Goal: Transaction & Acquisition: Download file/media

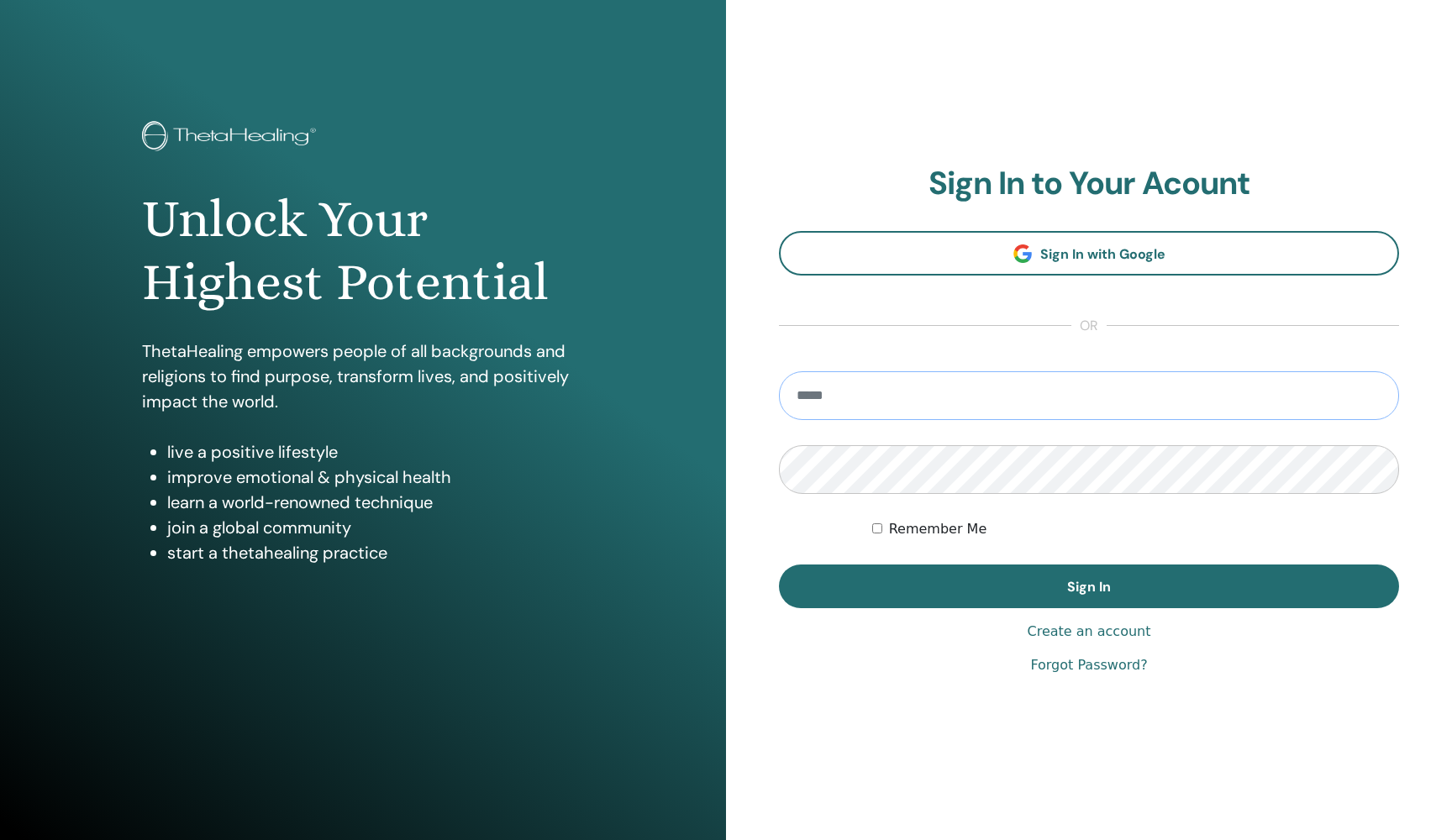
type input "**********"
click at [883, 534] on div "Remember Me" at bounding box center [1135, 528] width 527 height 20
click at [867, 522] on form "**********" at bounding box center [1089, 490] width 620 height 237
click at [883, 527] on div "Remember Me" at bounding box center [1135, 528] width 527 height 20
click at [883, 529] on div "Remember Me" at bounding box center [1135, 528] width 527 height 20
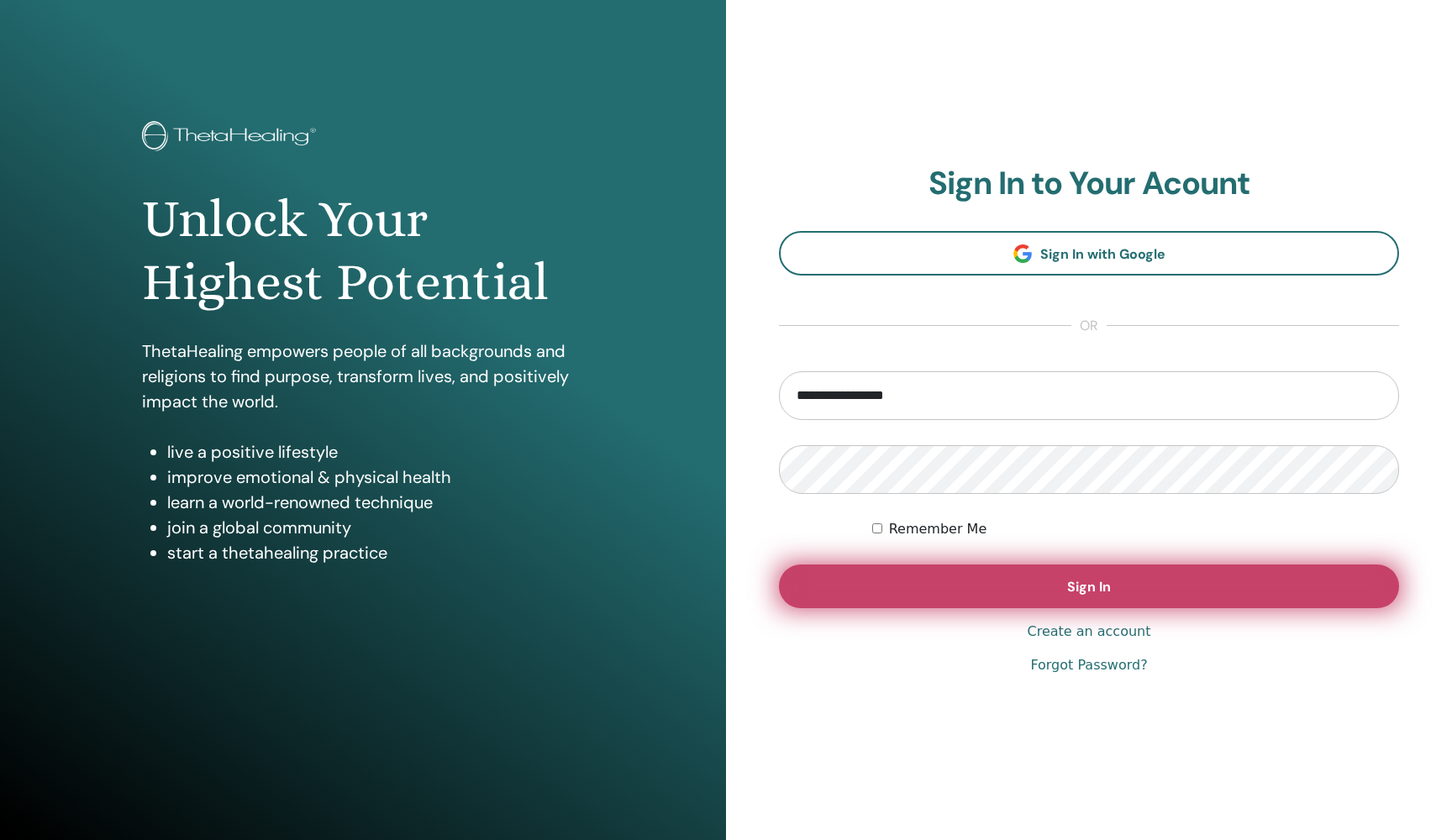
click at [908, 576] on button "Sign In" at bounding box center [1089, 586] width 620 height 43
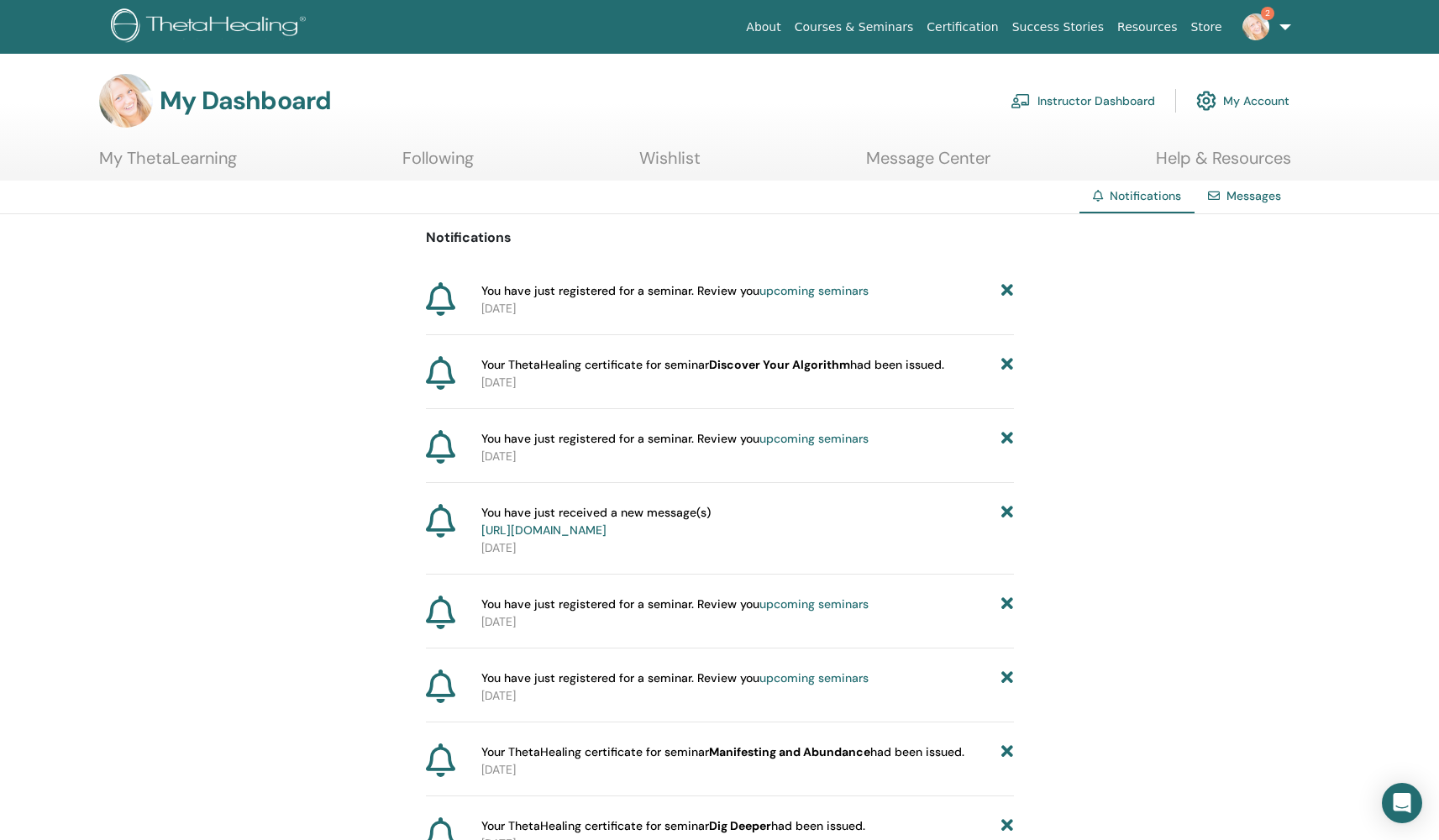
click at [606, 530] on link "https://member.thetahealing.com/message-center/messages/ed66193a-4e68-4947-930c…" at bounding box center [543, 530] width 125 height 15
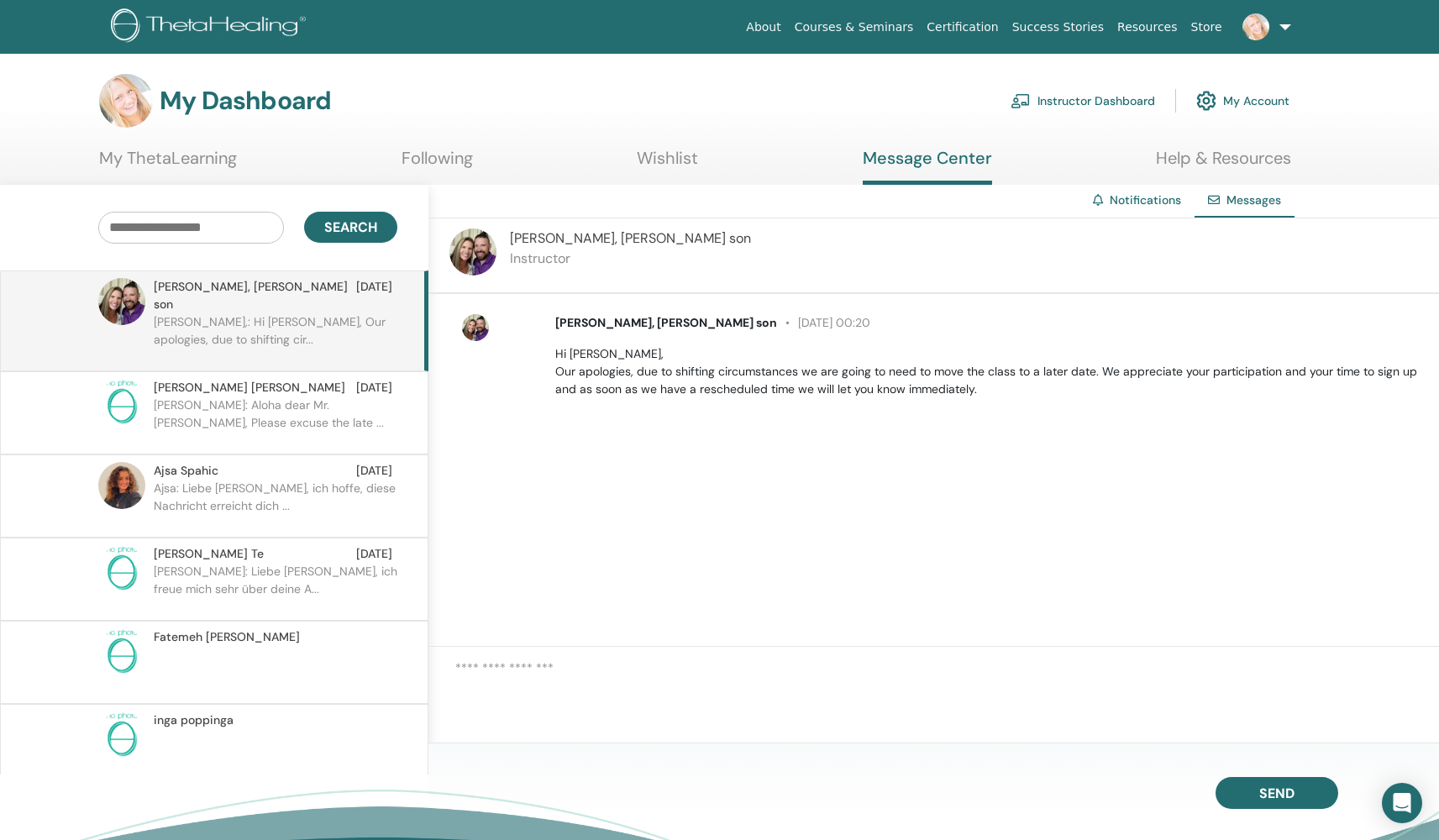
click at [132, 105] on img at bounding box center [125, 101] width 54 height 54
click at [283, 479] on p "Ajsa: Liebe Lisa, ich hoffe, diese Nachricht erreicht dich ..." at bounding box center [275, 505] width 243 height 51
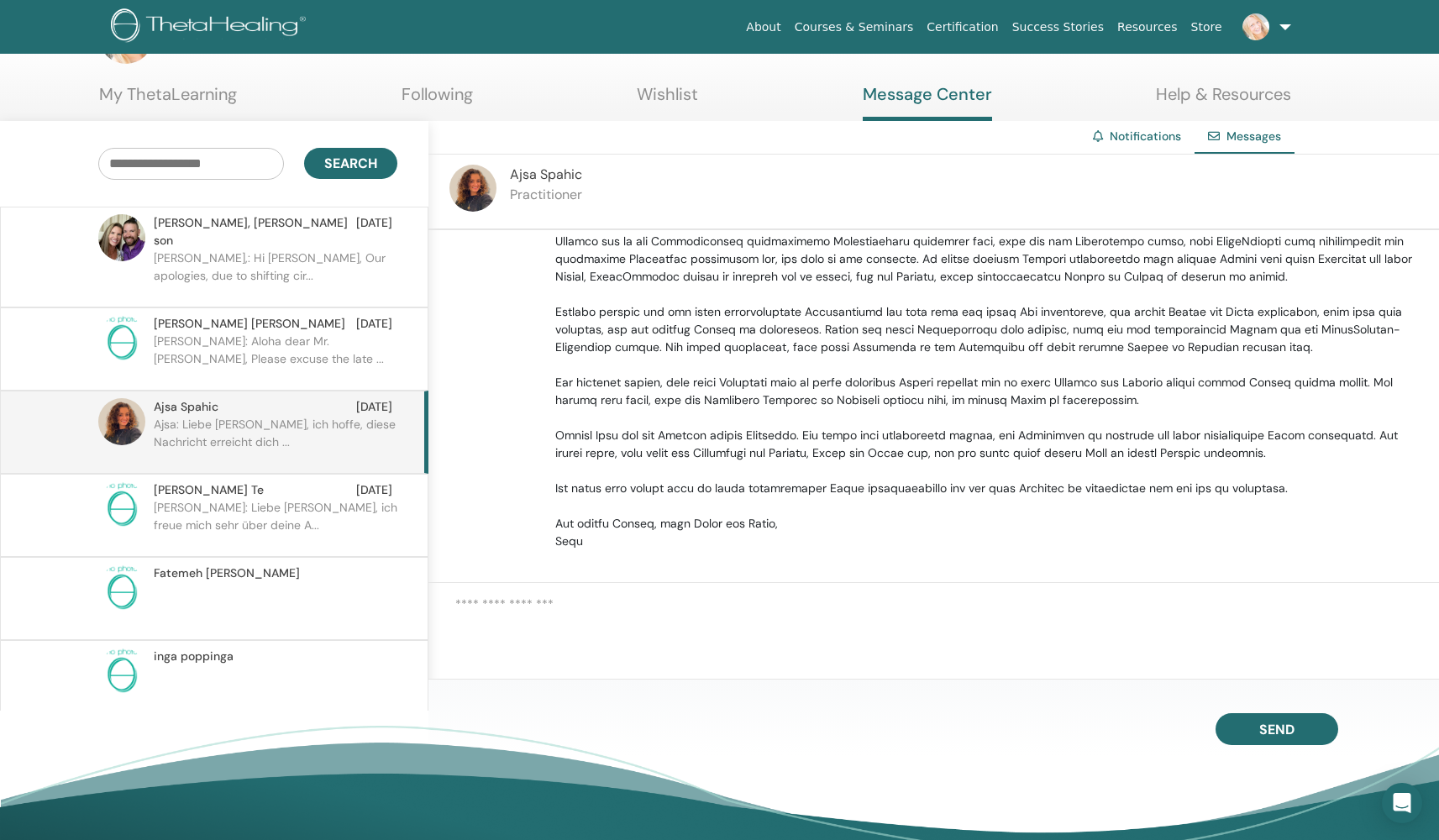
scroll to position [246, 0]
drag, startPoint x: 508, startPoint y: 172, endPoint x: 586, endPoint y: 174, distance: 78.0
click at [586, 174] on div "Ajsa Spahic Practitioner" at bounding box center [933, 192] width 1010 height 75
copy span "Ajsa Spahic"
click at [503, 477] on div at bounding box center [503, 274] width 81 height 542
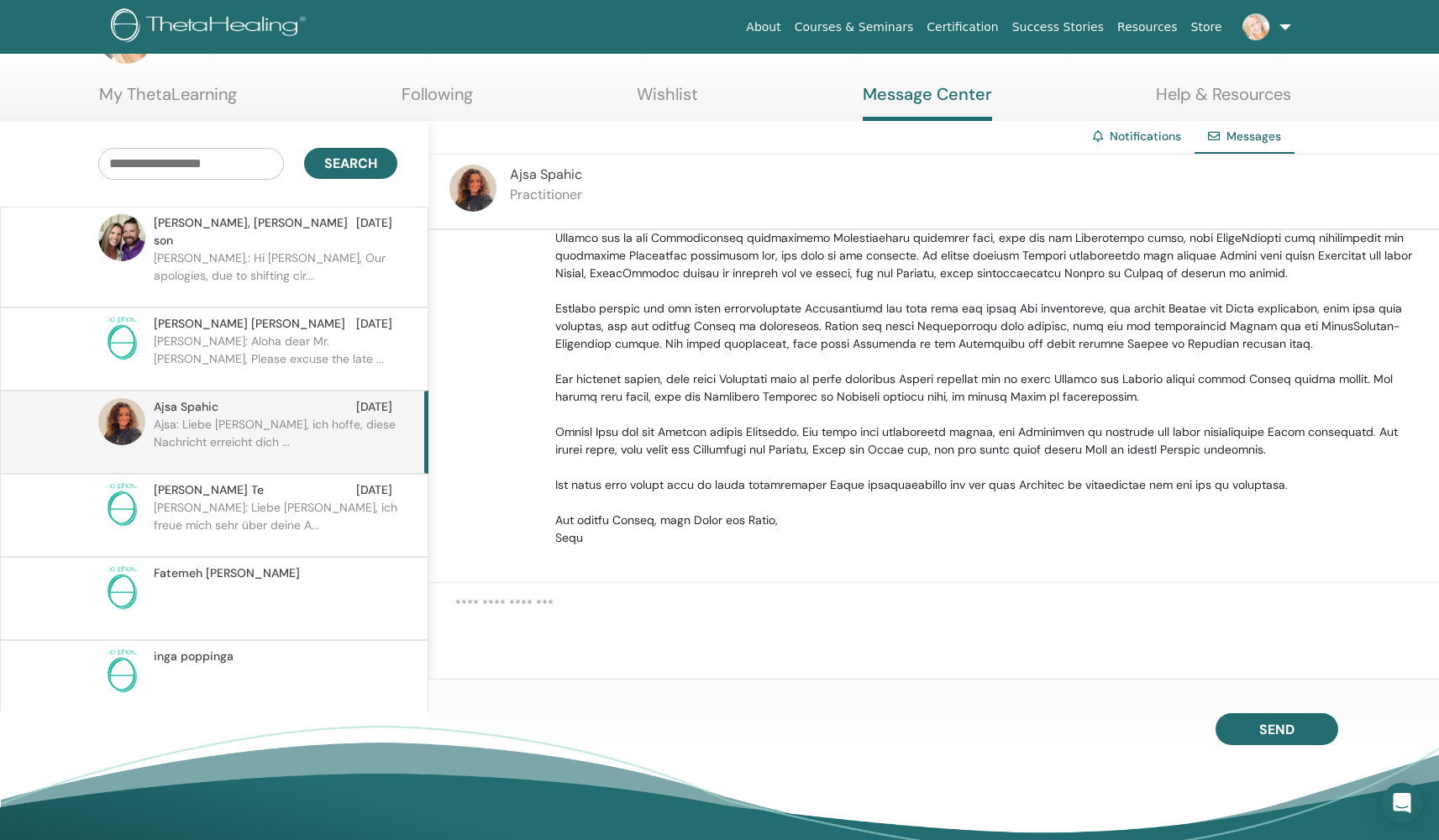
click at [264, 506] on p "Lisa Melina: Liebe Simone, ich freue mich sehr über deine A..." at bounding box center [275, 524] width 243 height 51
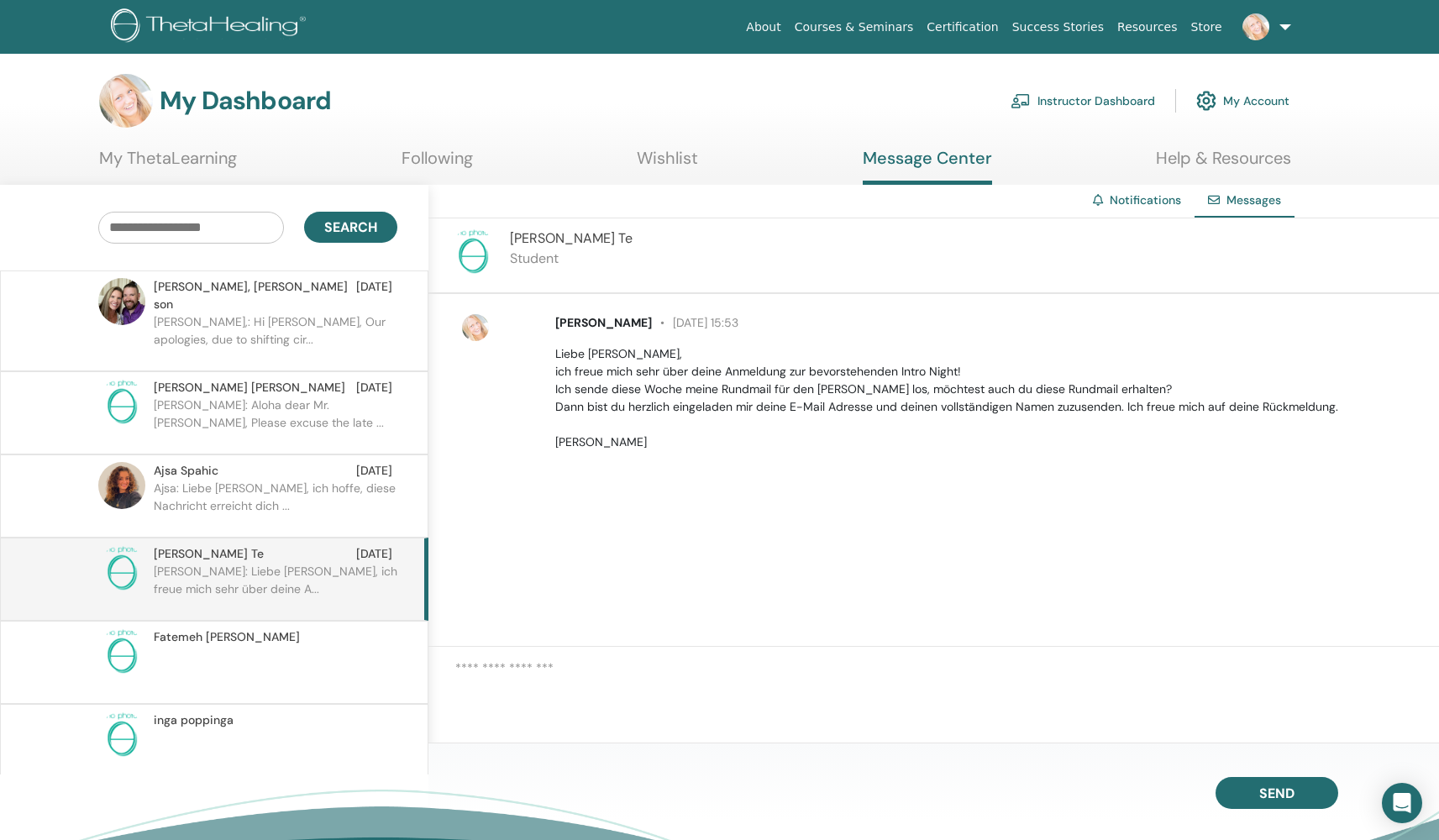
click at [172, 21] on img at bounding box center [211, 27] width 201 height 38
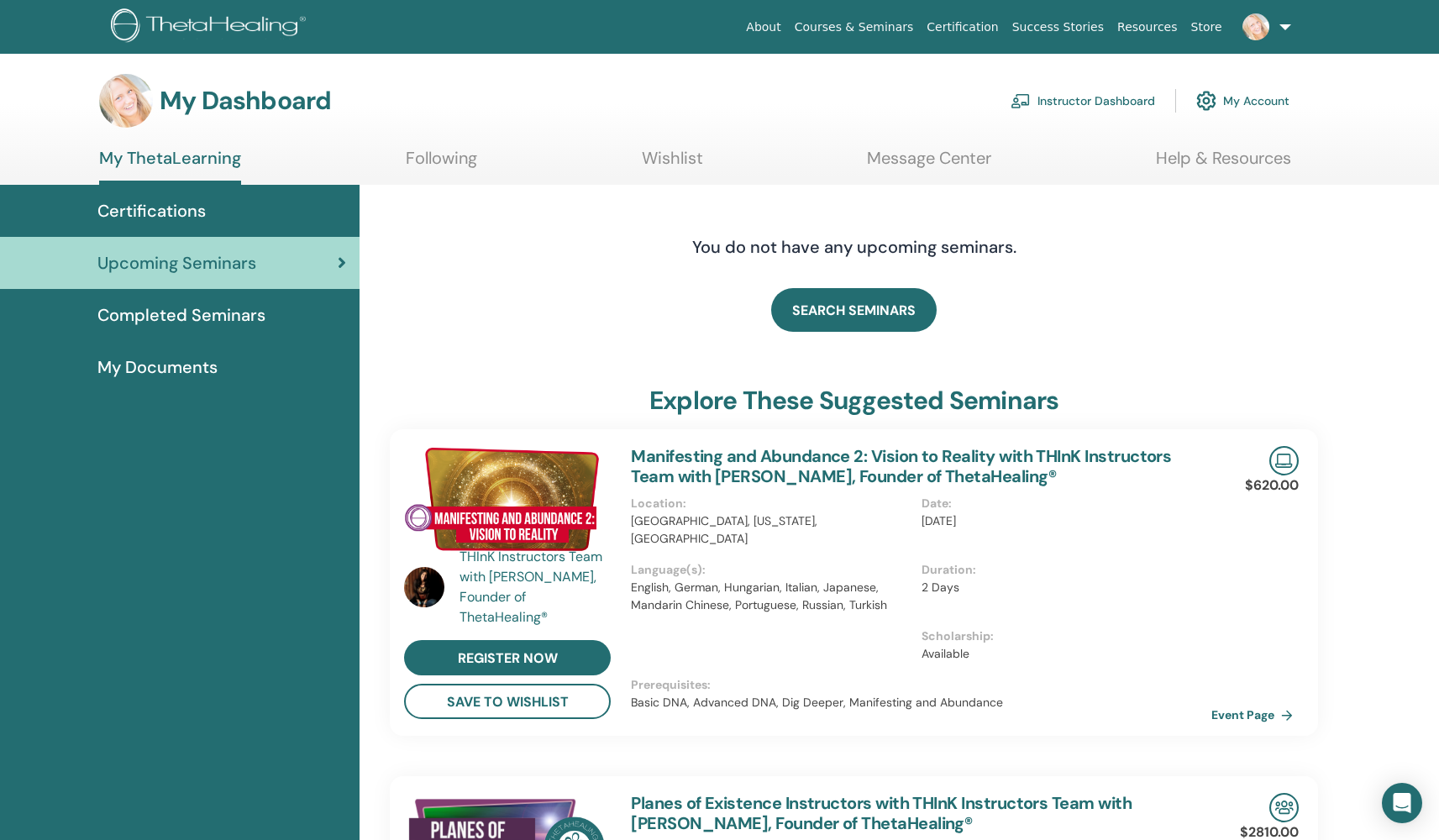
click at [238, 314] on span "Completed Seminars" at bounding box center [181, 315] width 168 height 25
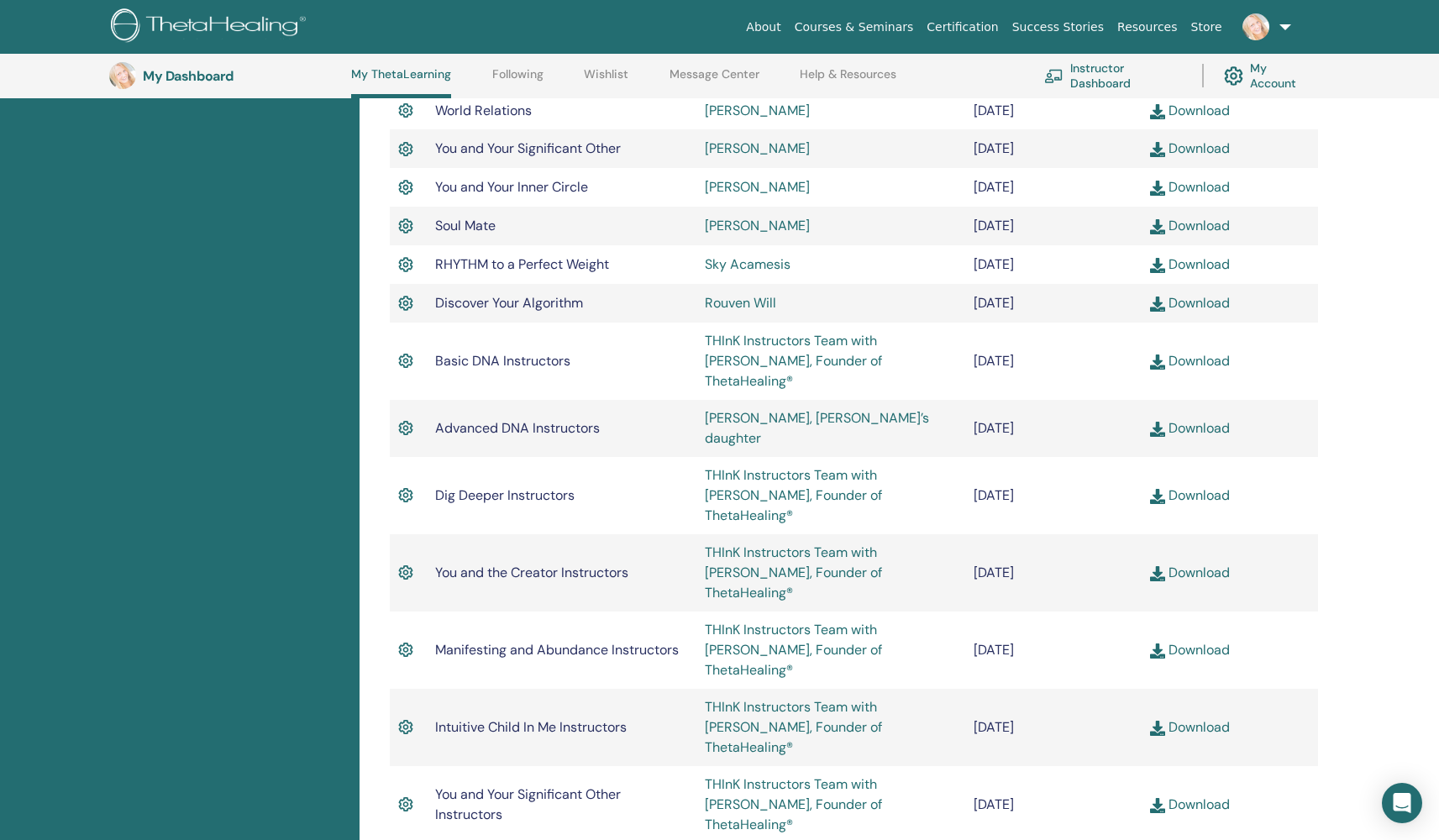
scroll to position [1124, 0]
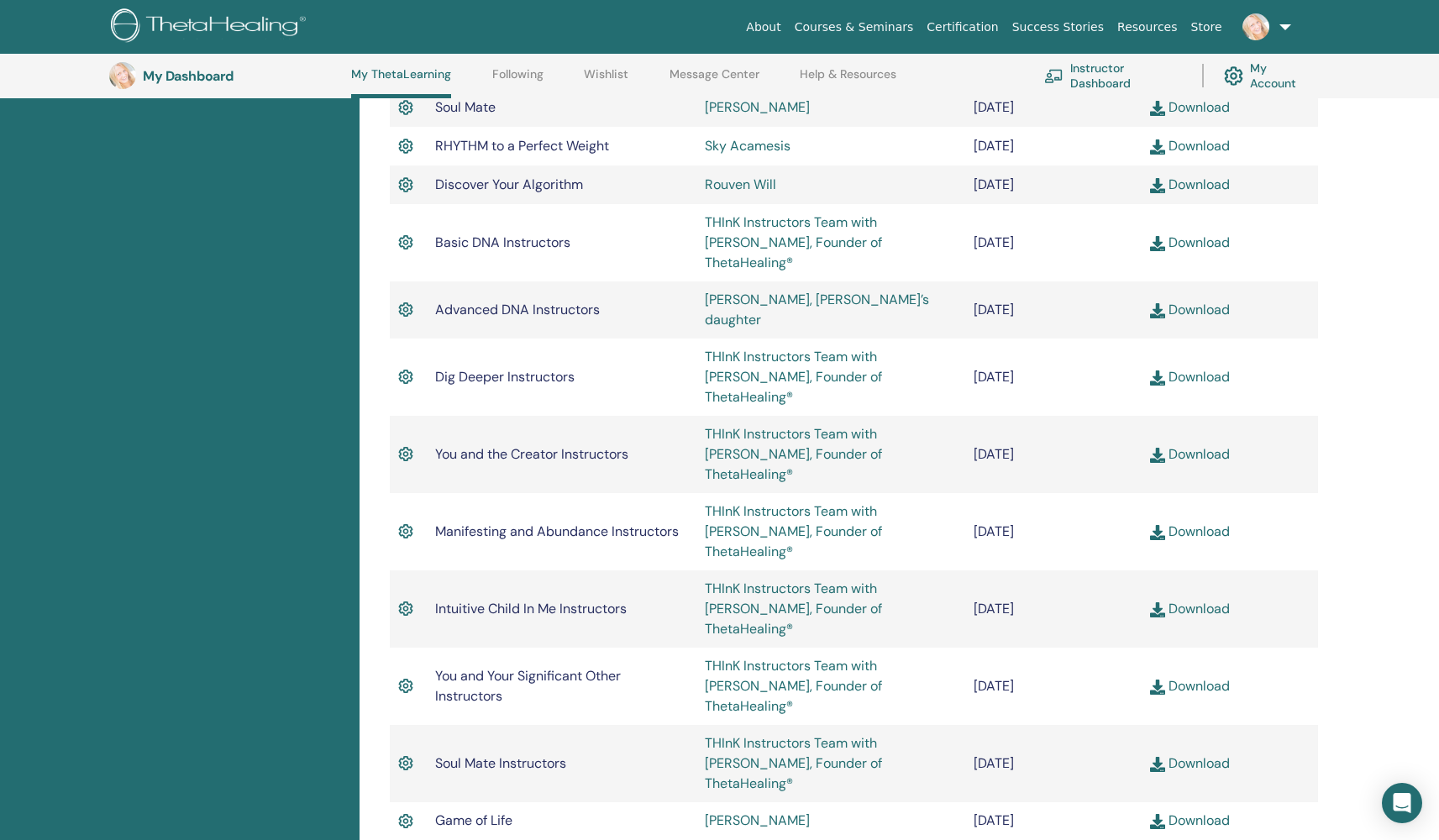
click at [1214, 176] on link "Download" at bounding box center [1190, 184] width 80 height 18
